Goal: Information Seeking & Learning: Learn about a topic

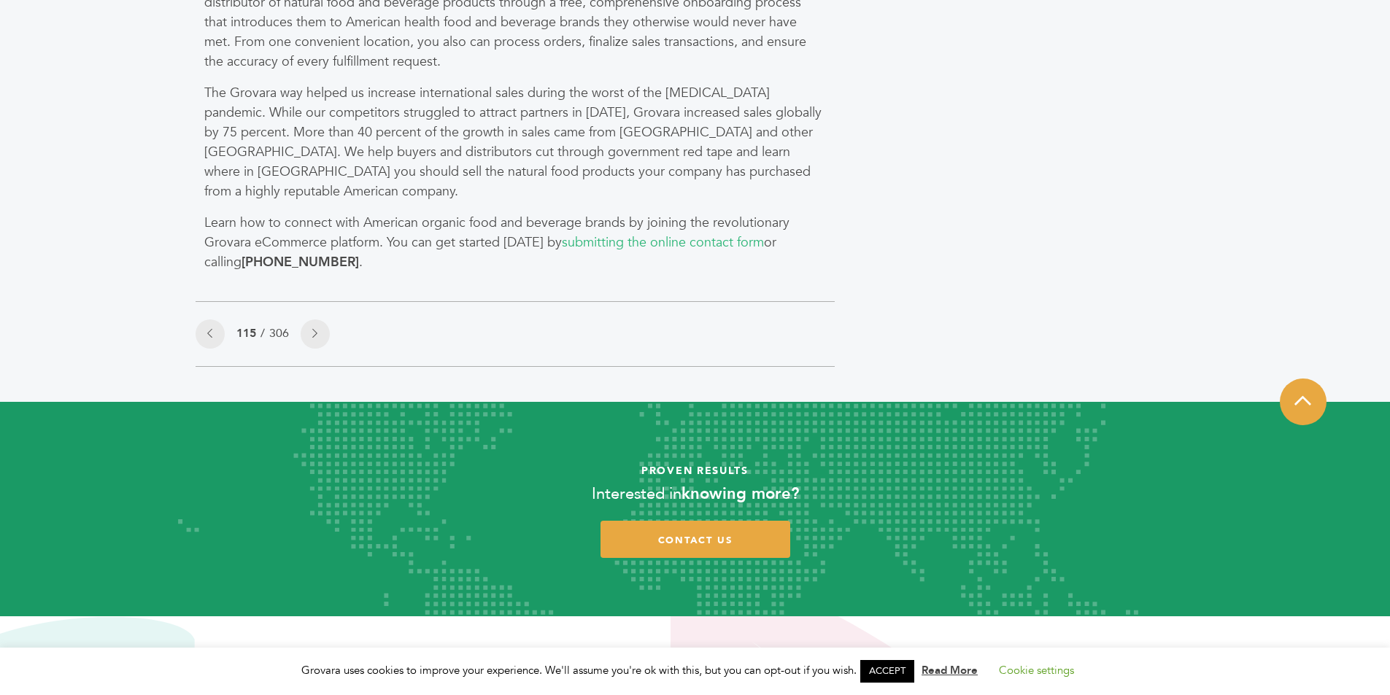
scroll to position [1605, 0]
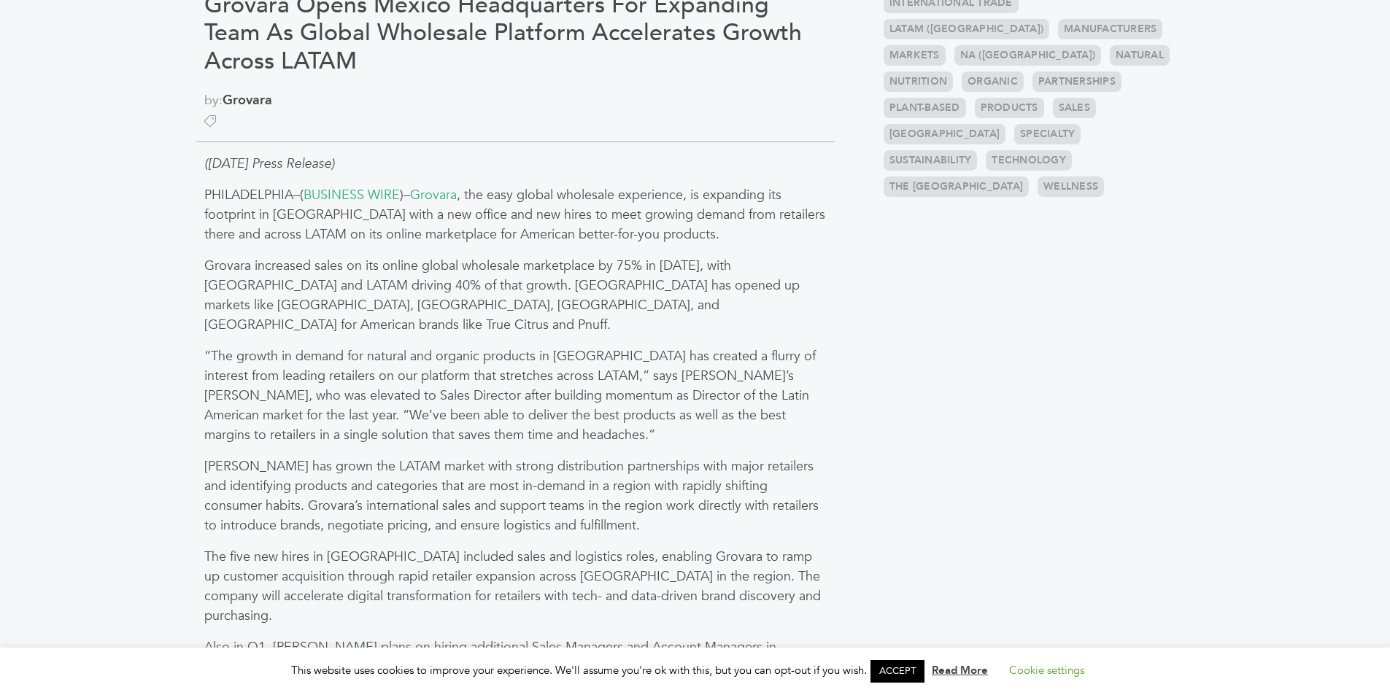
scroll to position [730, 0]
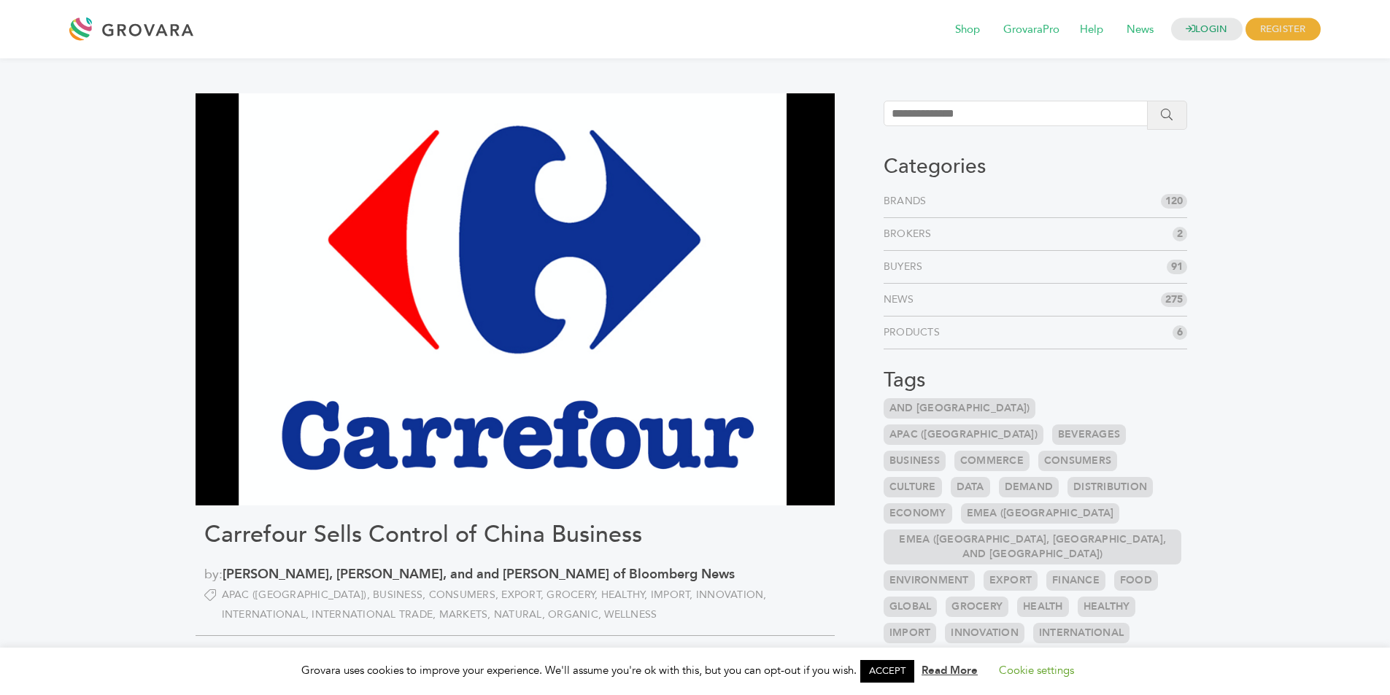
scroll to position [1459, 0]
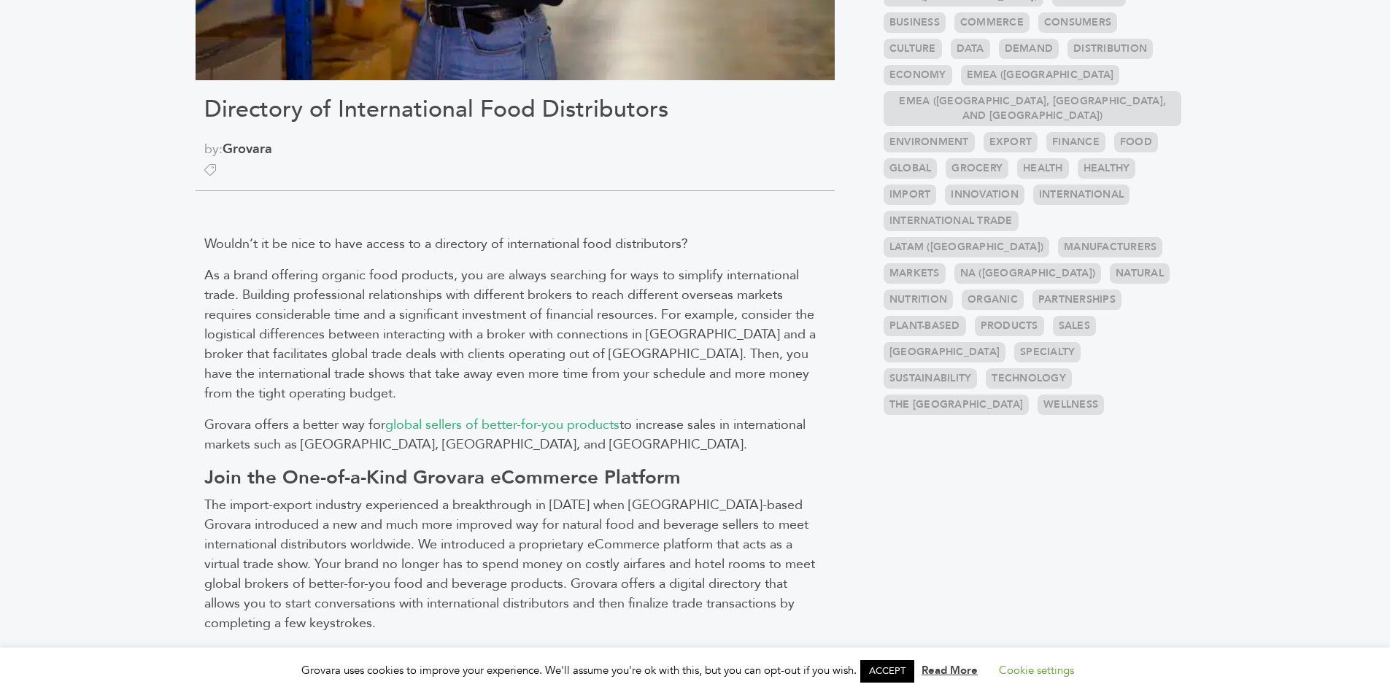
scroll to position [657, 0]
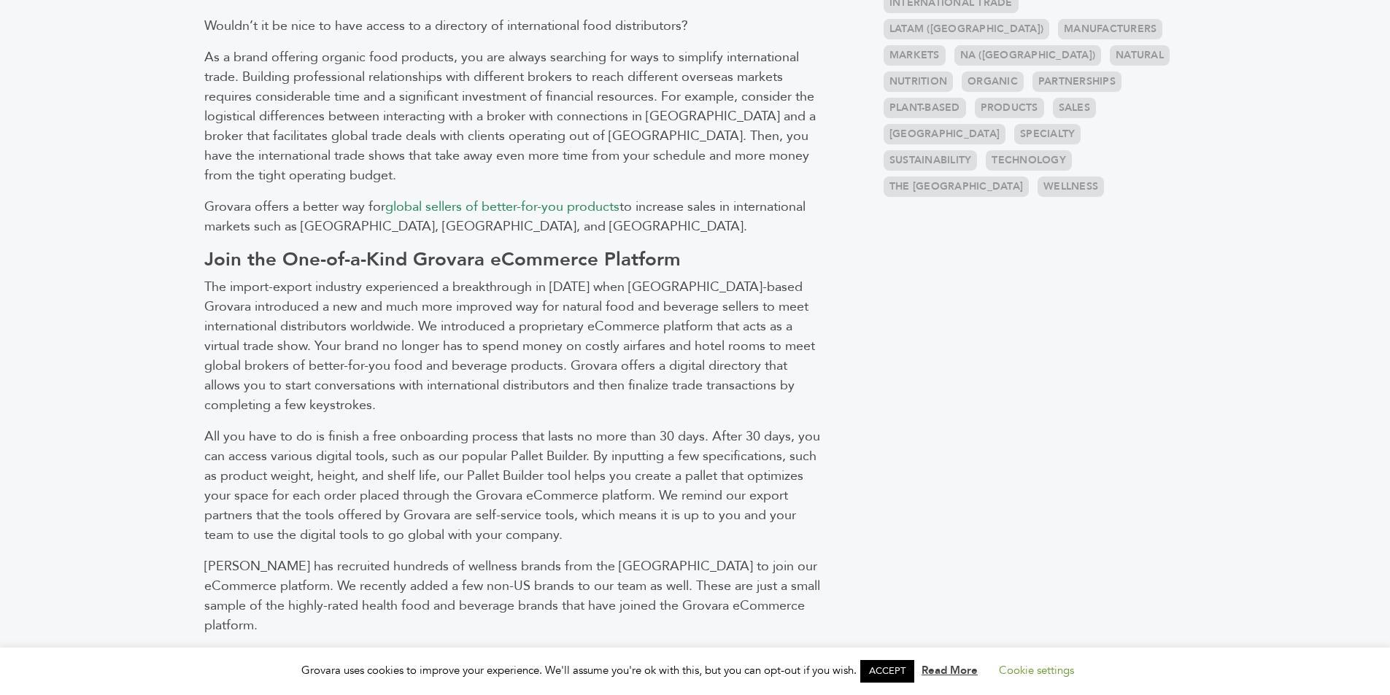
click at [487, 202] on span "global sellers of better-for-you products" at bounding box center [502, 207] width 234 height 18
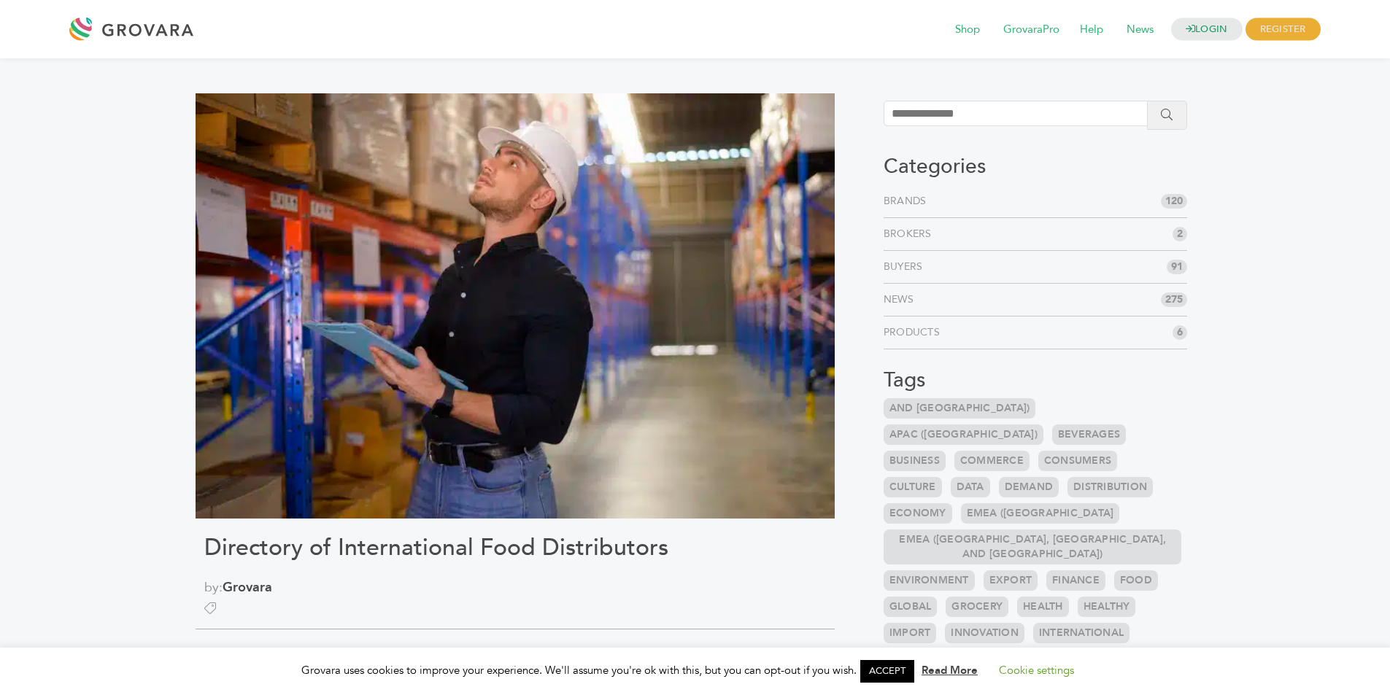
scroll to position [657, 0]
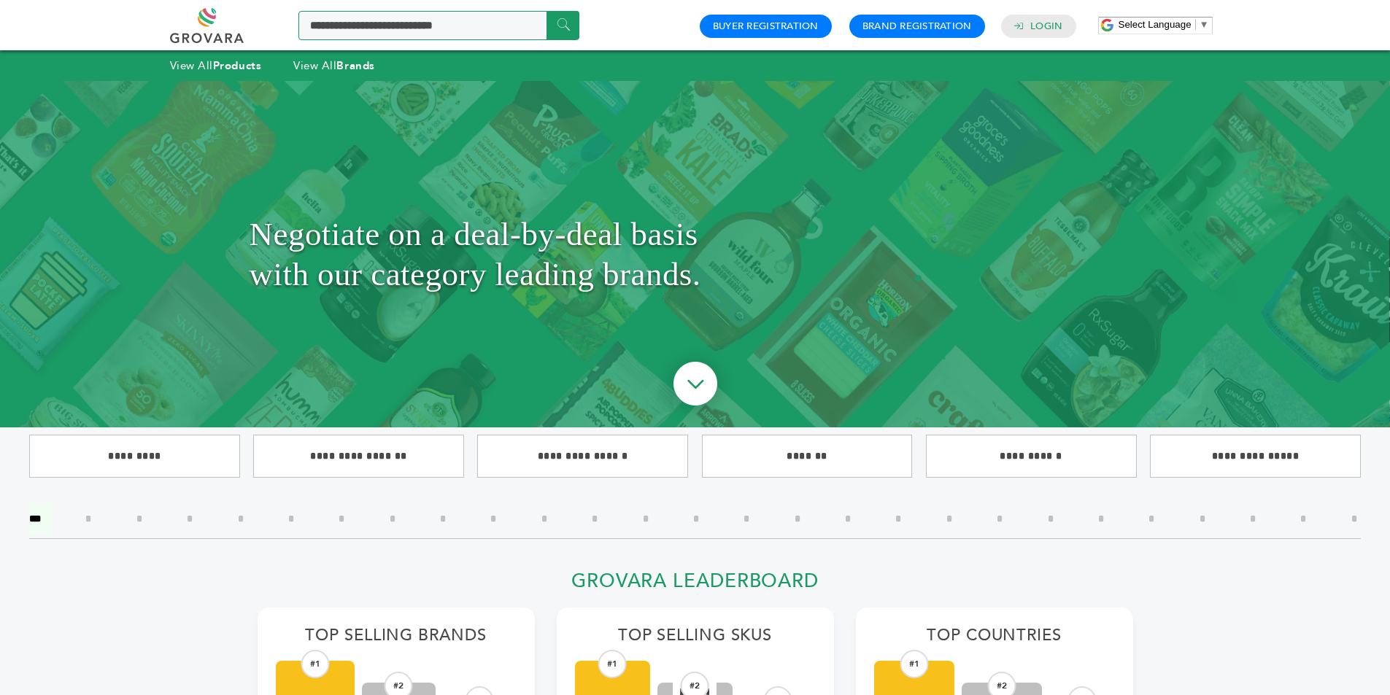
click at [414, 26] on input "Search a product or brand..." at bounding box center [438, 25] width 281 height 29
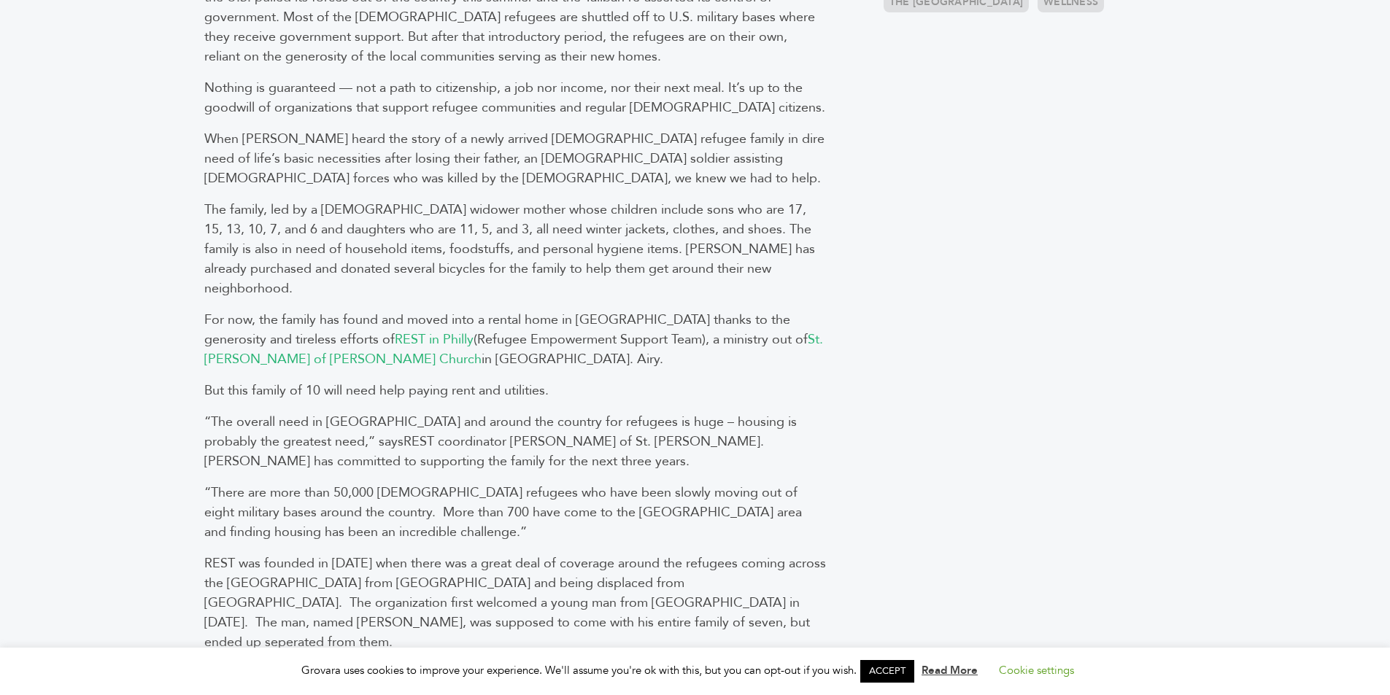
scroll to position [876, 0]
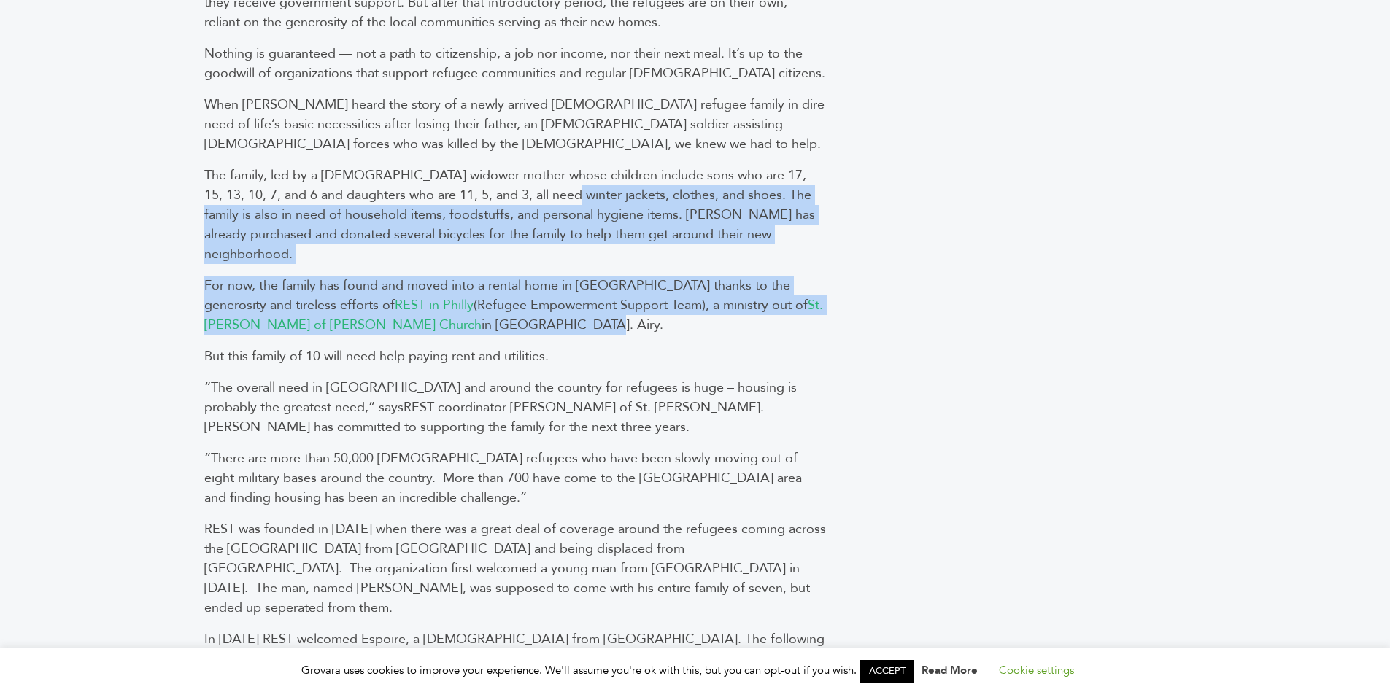
drag, startPoint x: 544, startPoint y: 174, endPoint x: 603, endPoint y: 284, distance: 125.4
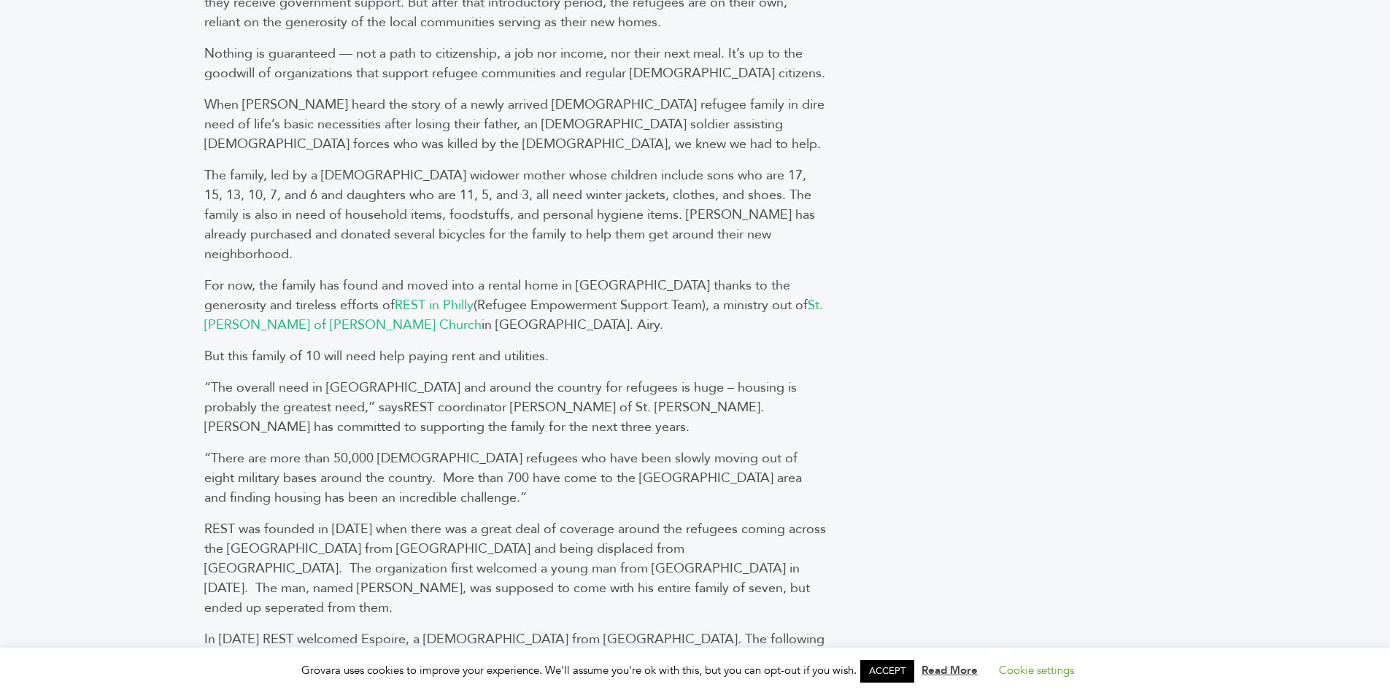
click at [507, 117] on p "When Grovara heard the story of a newly arrived Afghan refugee family in dire n…" at bounding box center [515, 124] width 622 height 59
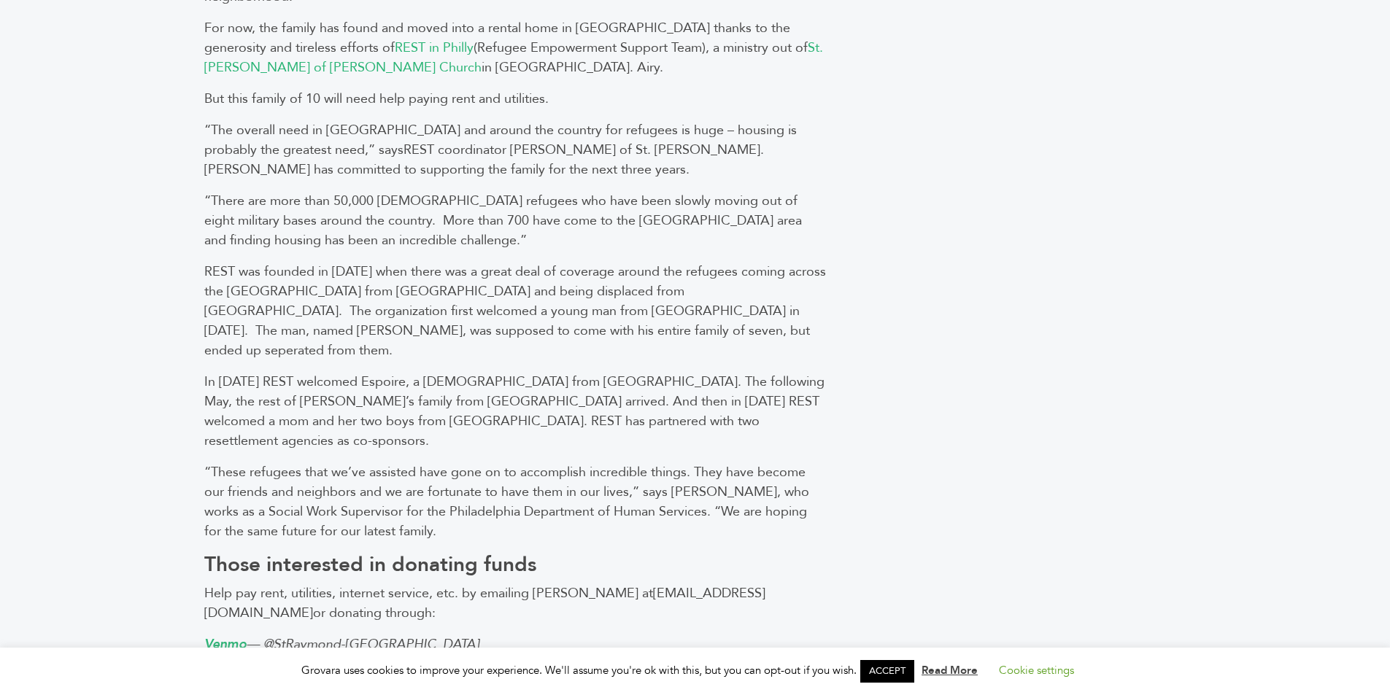
scroll to position [1168, 0]
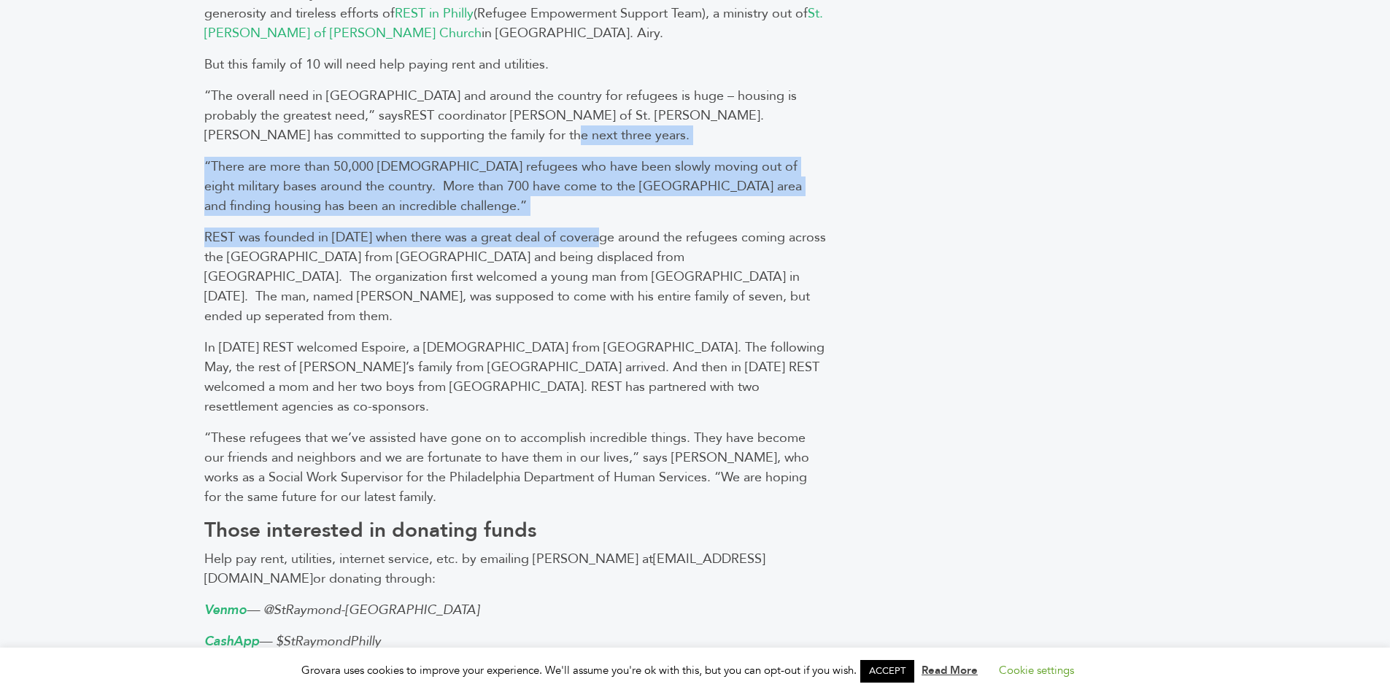
drag, startPoint x: 547, startPoint y: 96, endPoint x: 602, endPoint y: 183, distance: 103.7
click at [602, 183] on div "Some 27,000 refugees from Afghanistan have landed in Philadelphia’s airport sin…" at bounding box center [515, 564] width 639 height 1870
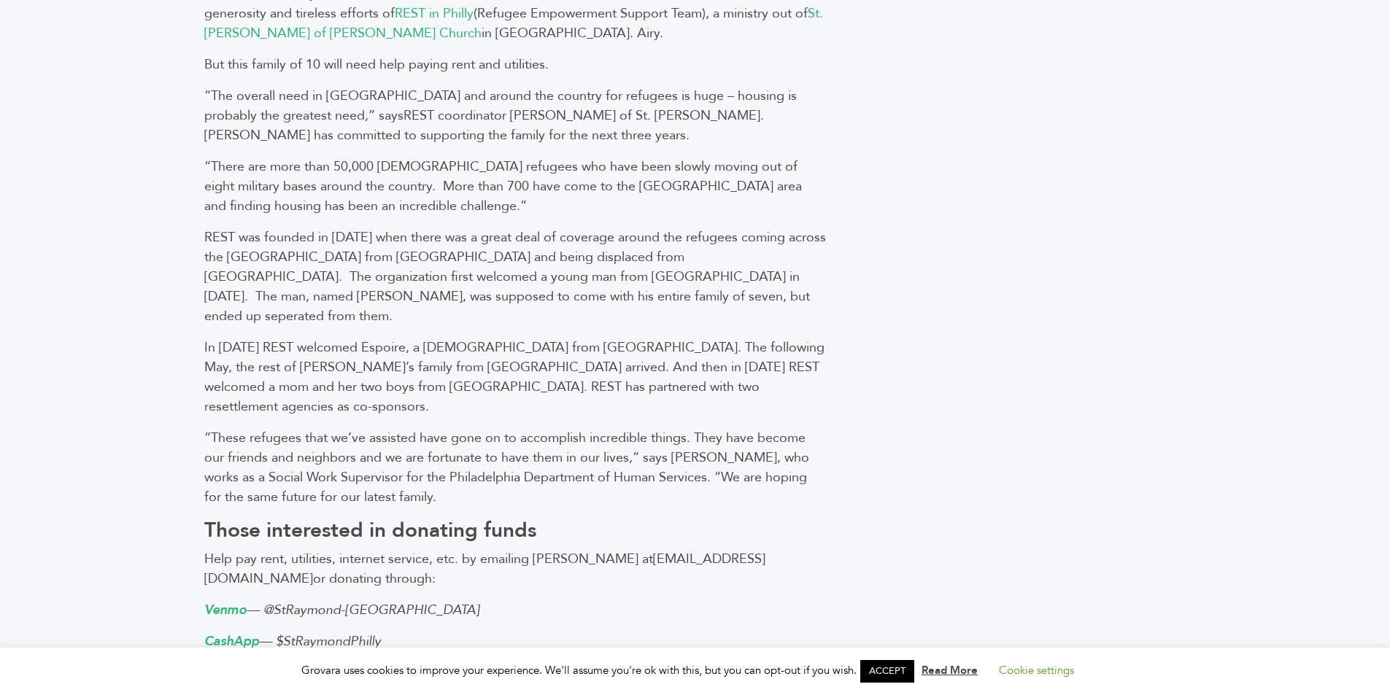
click at [568, 107] on span "REST coordinator Dan McVay of St. Raymond. REST has committed to supporting the…" at bounding box center [484, 126] width 560 height 38
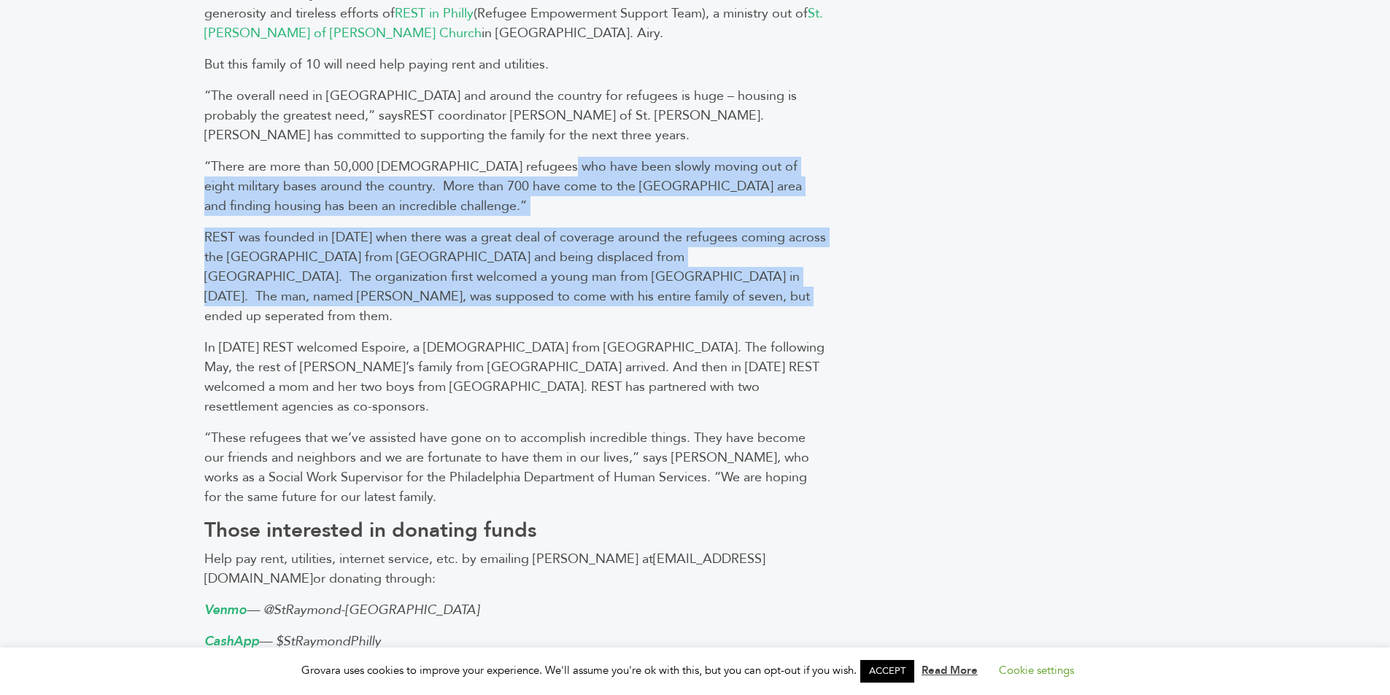
drag, startPoint x: 568, startPoint y: 159, endPoint x: 517, endPoint y: 225, distance: 83.3
click at [544, 258] on div "Some 27,000 refugees from Afghanistan have landed in Philadelphia’s airport sin…" at bounding box center [515, 564] width 639 height 1870
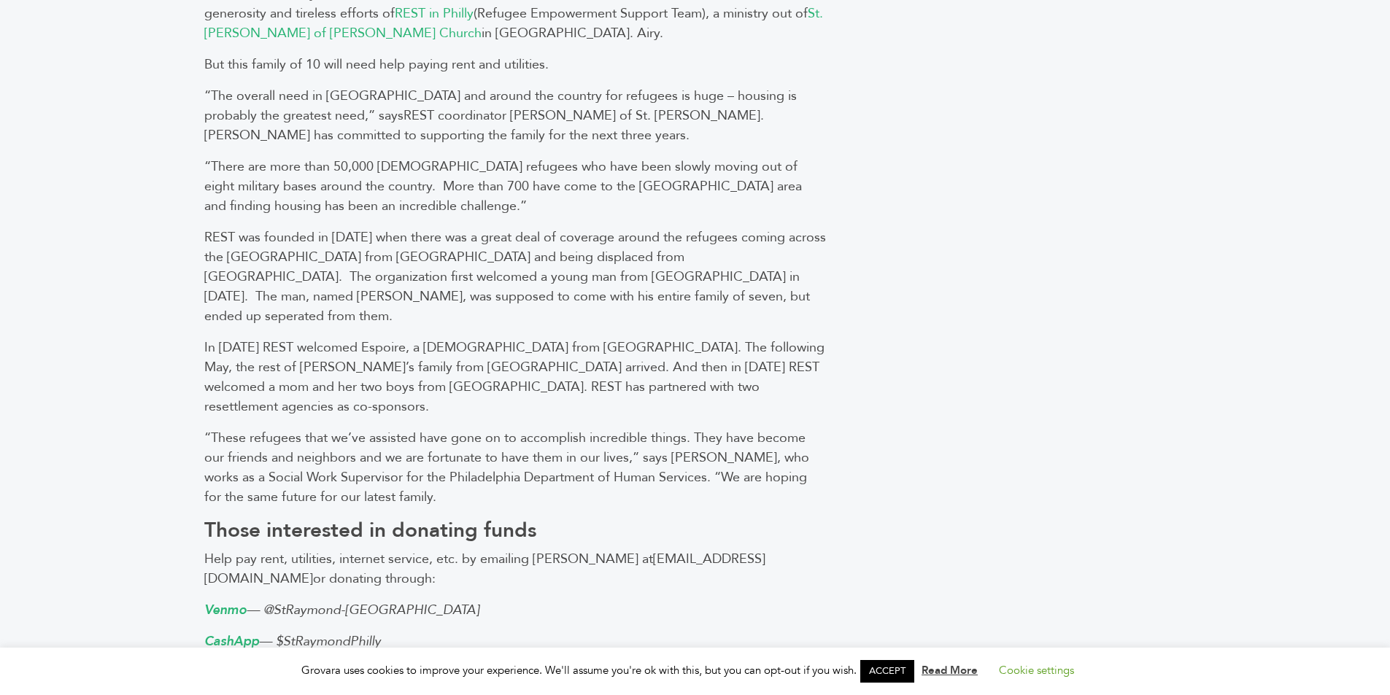
click at [495, 158] on span "There are more than 50,000 Afghan refugees who have been slowly moving out of e…" at bounding box center [503, 187] width 598 height 58
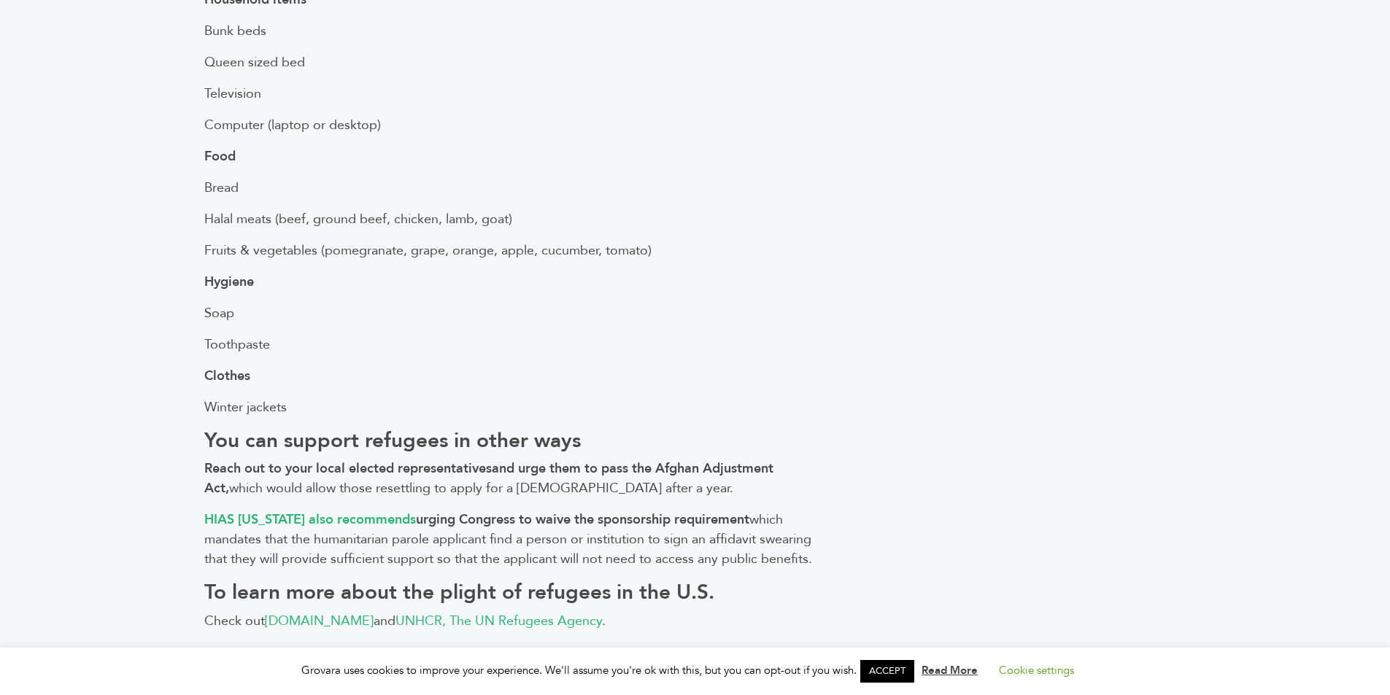
scroll to position [2116, 0]
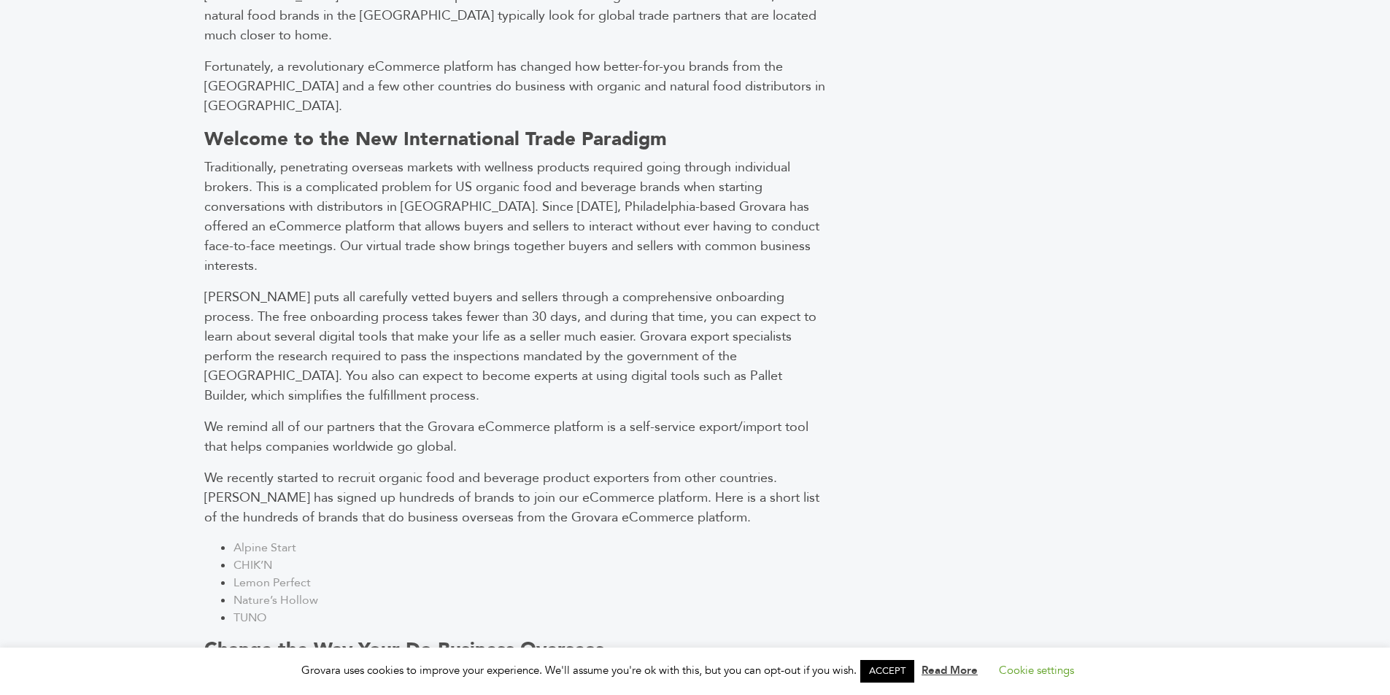
scroll to position [949, 0]
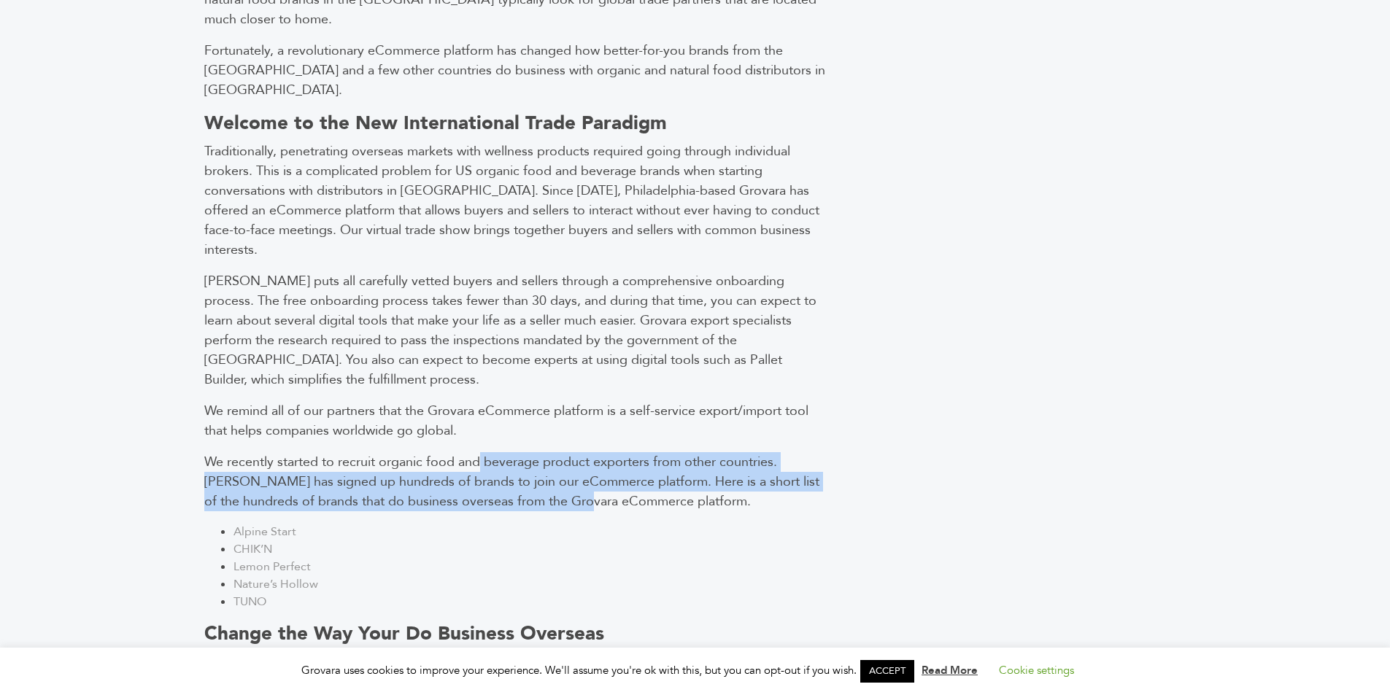
drag, startPoint x: 486, startPoint y: 350, endPoint x: 444, endPoint y: 388, distance: 57.3
click at [512, 452] on p "We recently started to recruit organic food and beverage product exporters from…" at bounding box center [515, 481] width 622 height 59
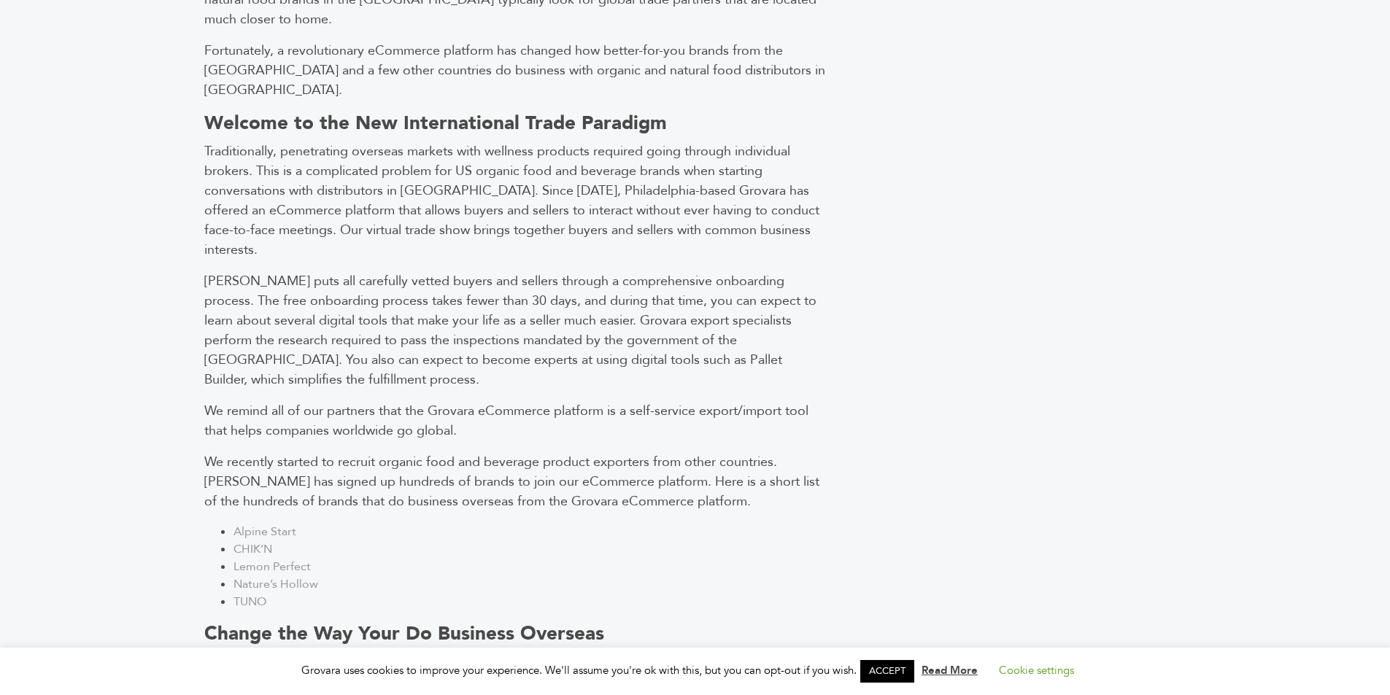
click at [256, 402] on span "We remind all of our partners that the Grovara eCommerce platform is a self-ser…" at bounding box center [506, 421] width 604 height 38
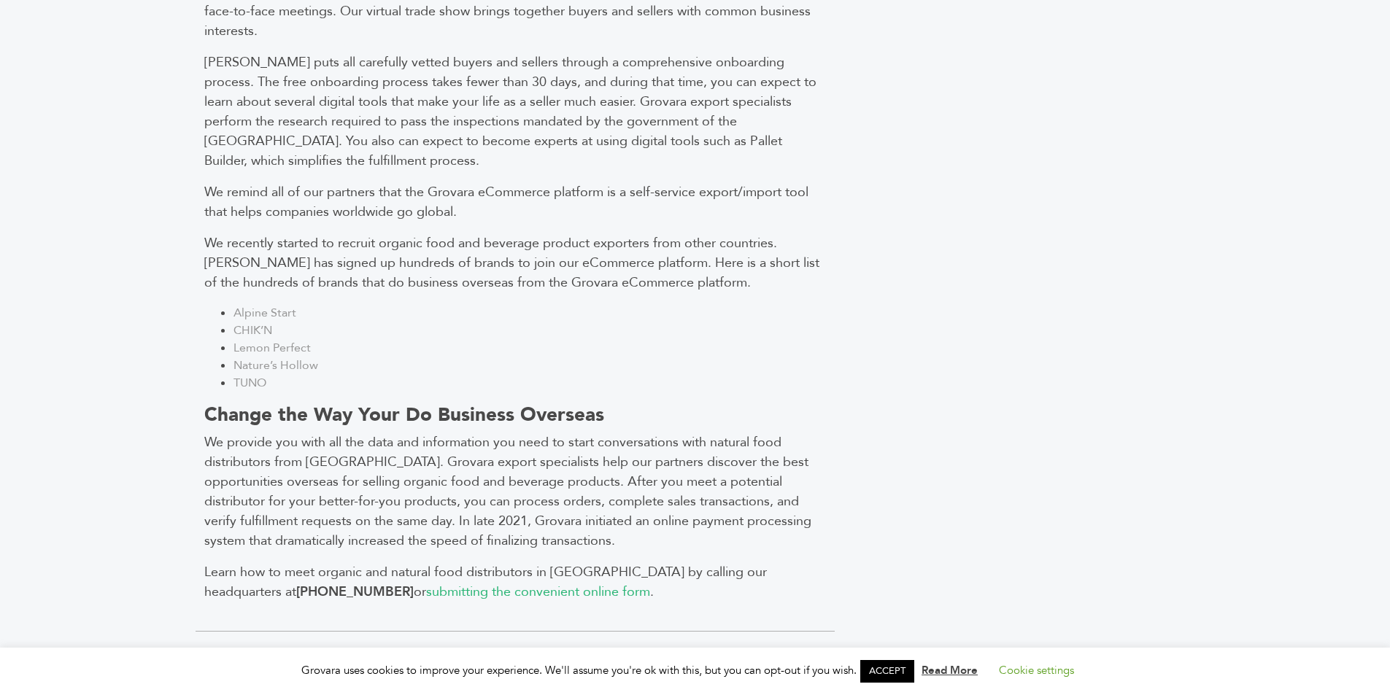
scroll to position [876, 0]
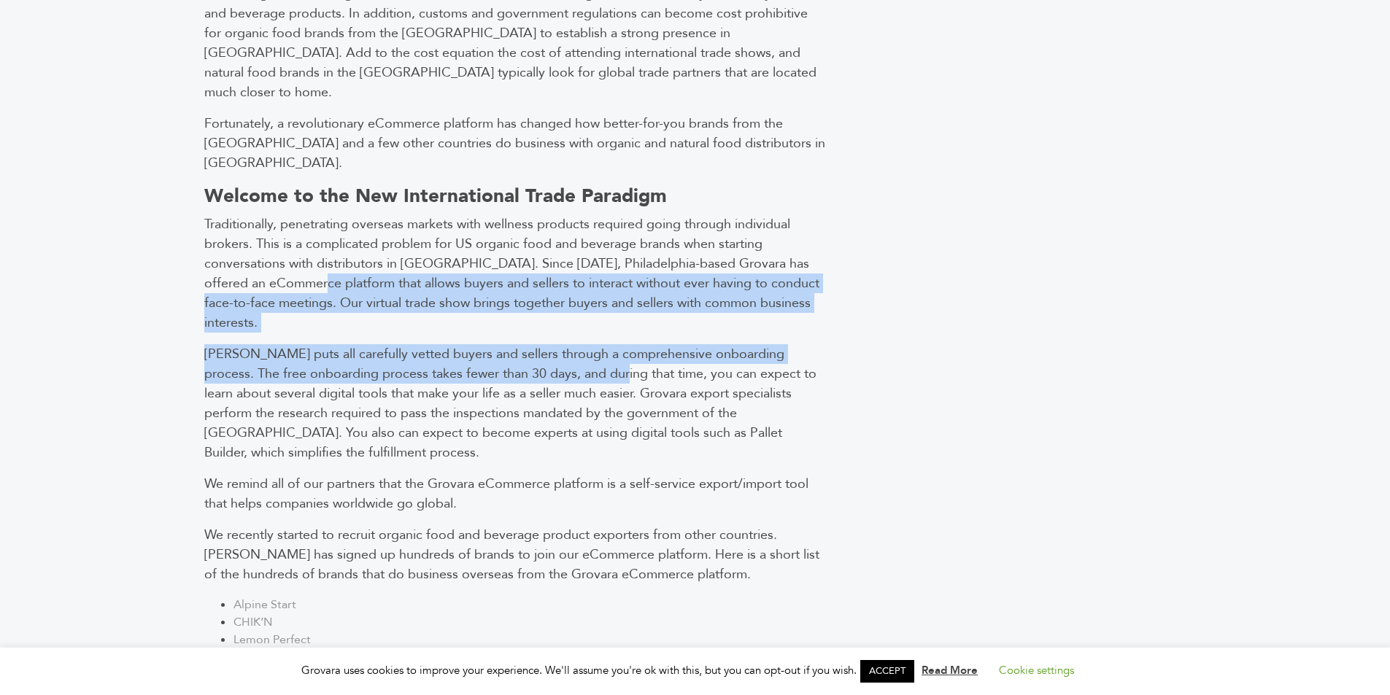
drag, startPoint x: 415, startPoint y: 210, endPoint x: 552, endPoint y: 257, distance: 144.2
click at [553, 261] on div "As a city and emirate in the [GEOGRAPHIC_DATA], [GEOGRAPHIC_DATA] is renowned f…" at bounding box center [515, 338] width 639 height 1111
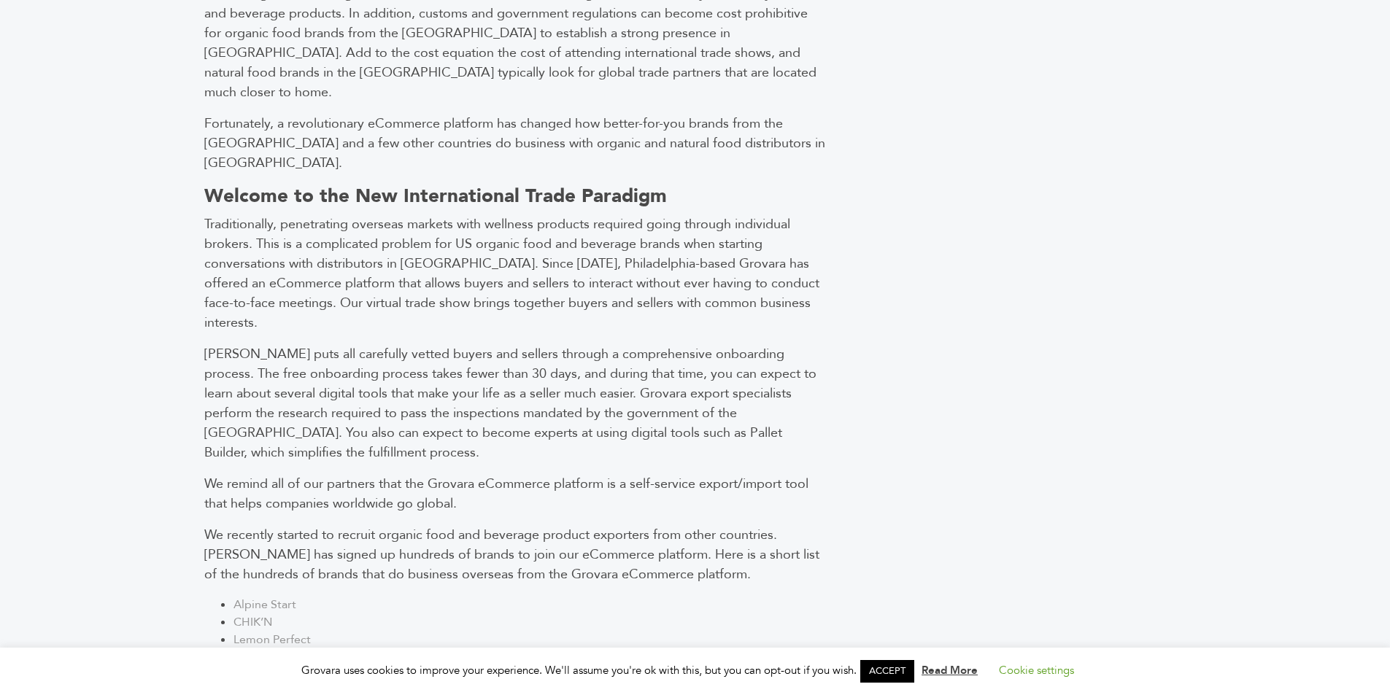
click at [446, 215] on span "Traditionally, penetrating overseas markets with wellness products required goi…" at bounding box center [511, 273] width 615 height 117
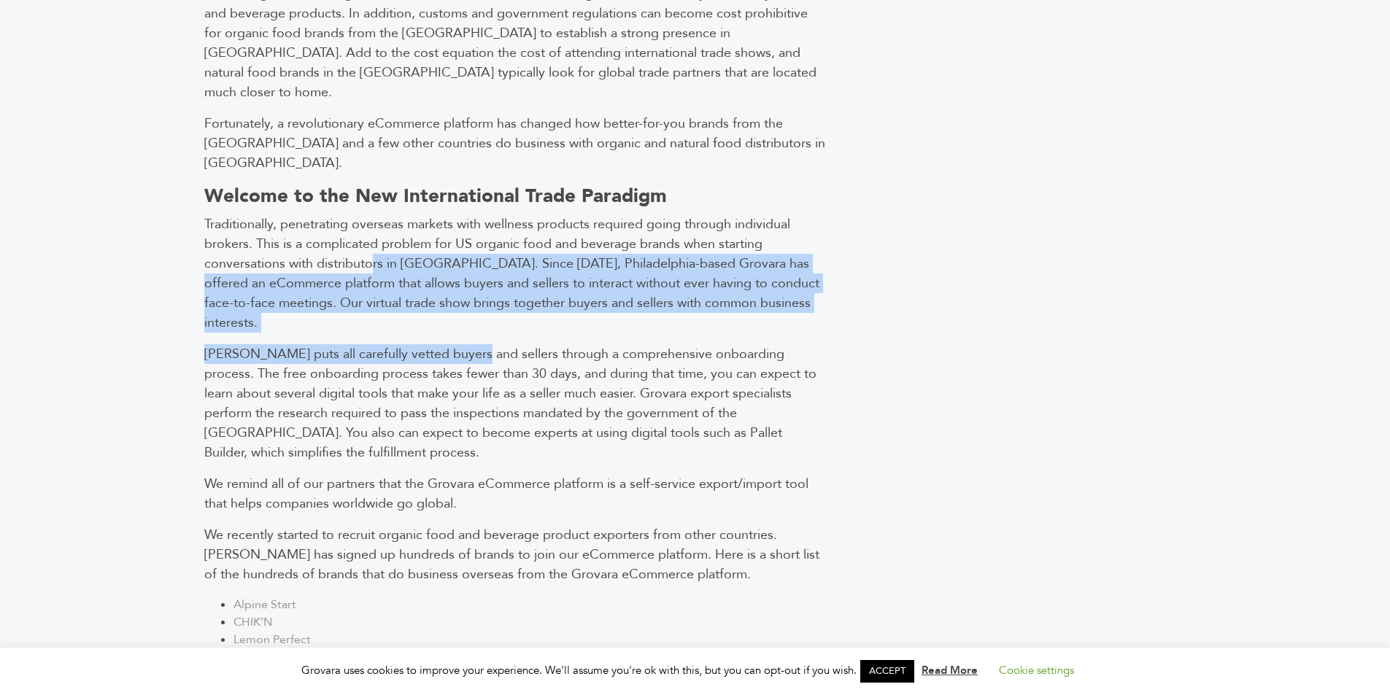
drag, startPoint x: 372, startPoint y: 174, endPoint x: 466, endPoint y: 244, distance: 116.8
click at [466, 244] on div "As a city and emirate in the [GEOGRAPHIC_DATA], [GEOGRAPHIC_DATA] is renowned f…" at bounding box center [515, 338] width 639 height 1111
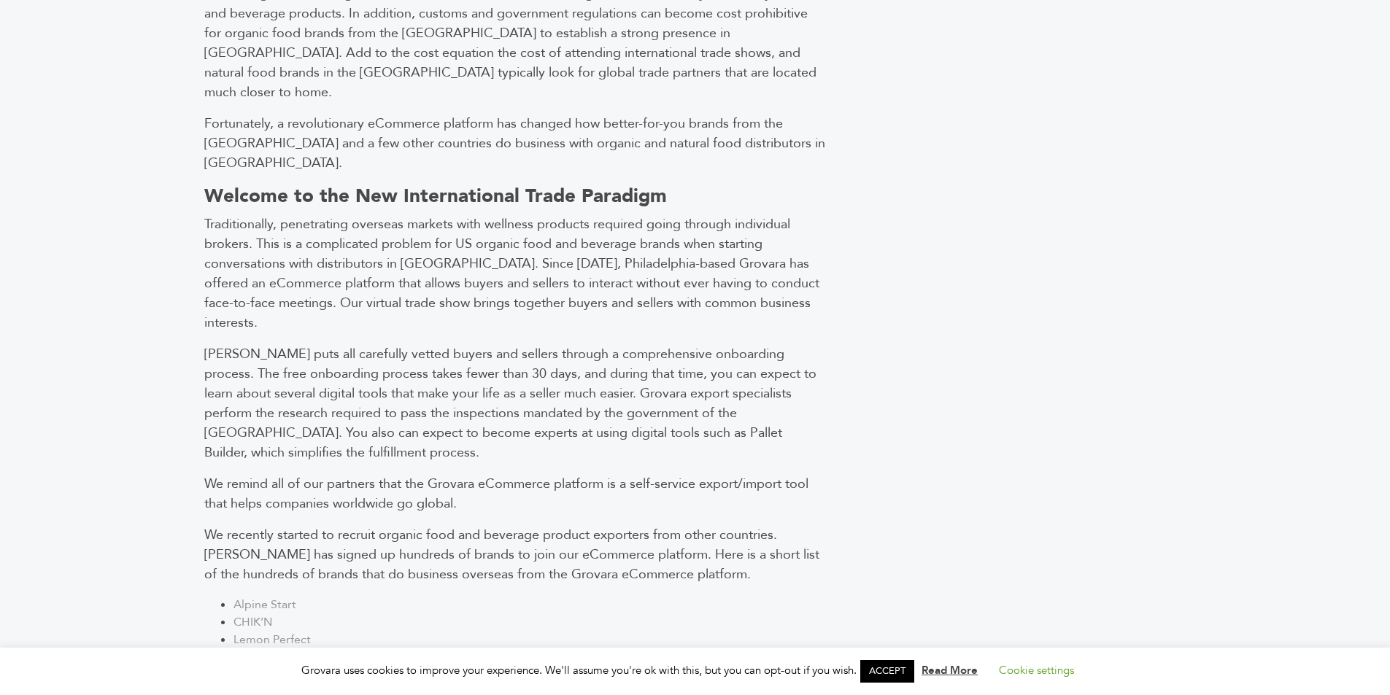
click at [275, 215] on span "Traditionally, penetrating overseas markets with wellness products required goi…" at bounding box center [511, 273] width 615 height 117
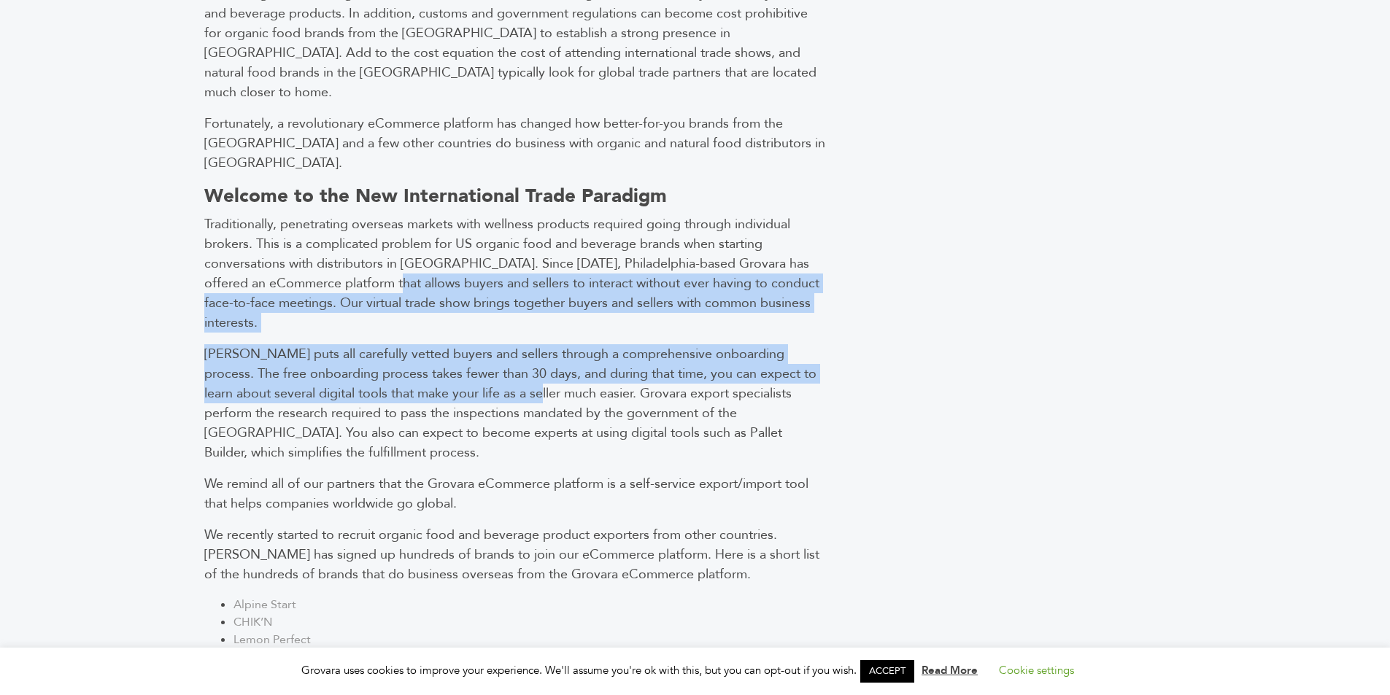
drag, startPoint x: 428, startPoint y: 207, endPoint x: 457, endPoint y: 294, distance: 91.4
click at [456, 293] on div "As a city and emirate in the [GEOGRAPHIC_DATA], [GEOGRAPHIC_DATA] is renowned f…" at bounding box center [515, 338] width 639 height 1111
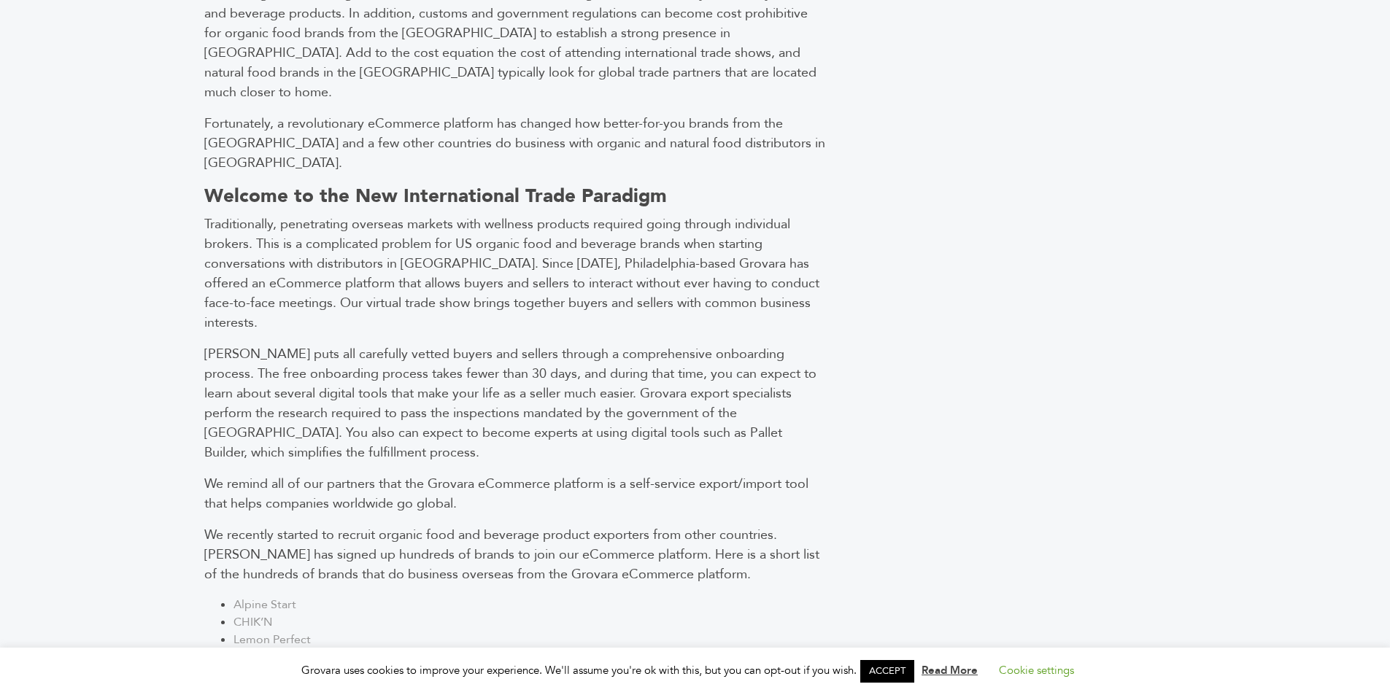
click at [463, 215] on p "Traditionally, penetrating overseas markets with wellness products required goi…" at bounding box center [515, 274] width 622 height 118
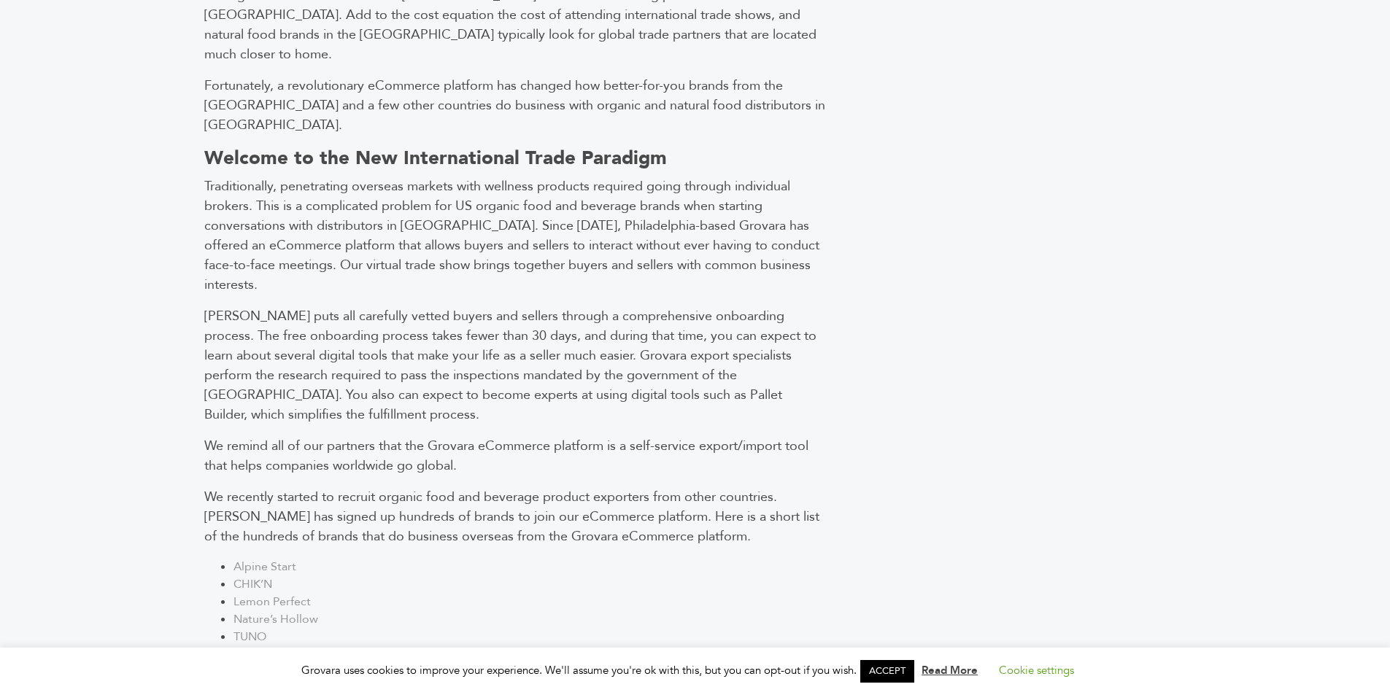
scroll to position [949, 0]
